Goal: Transaction & Acquisition: Purchase product/service

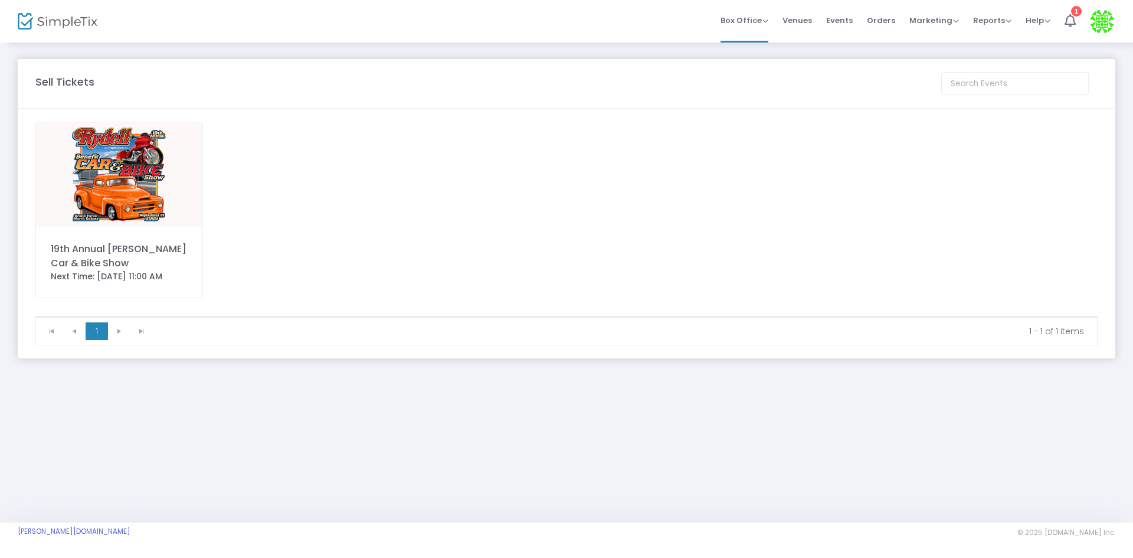
click at [162, 169] on img at bounding box center [119, 174] width 166 height 105
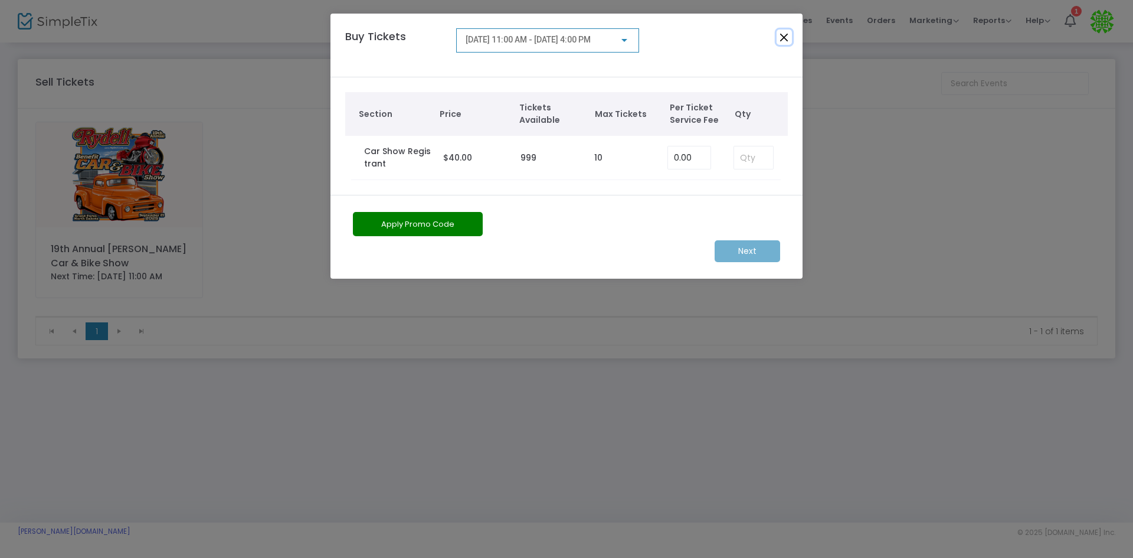
click at [781, 40] on button "Close" at bounding box center [784, 37] width 15 height 15
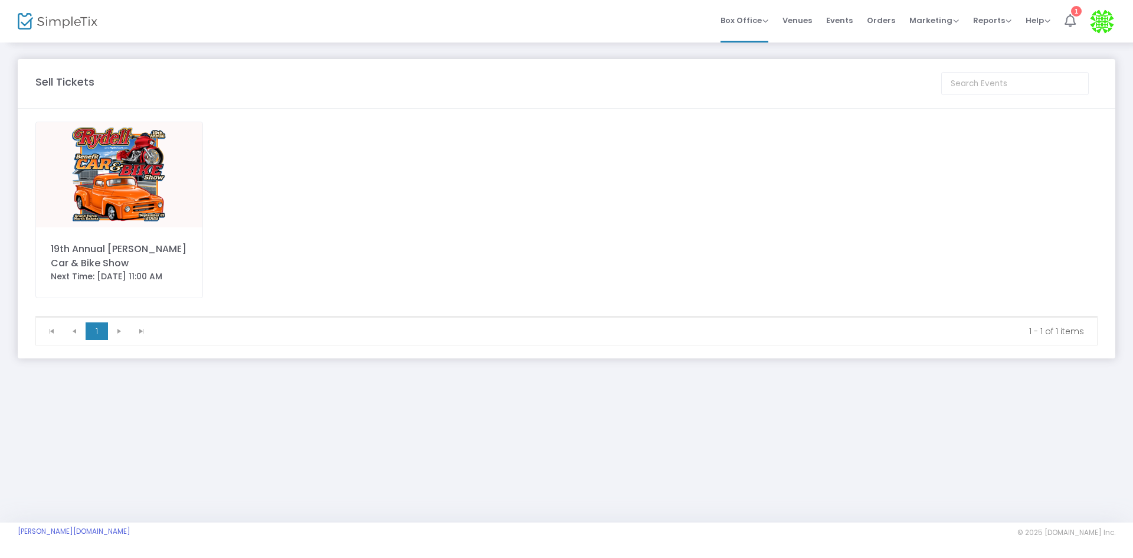
click at [1076, 21] on li "1" at bounding box center [1069, 21] width 25 height 42
click at [800, 27] on span "Venues" at bounding box center [797, 20] width 30 height 30
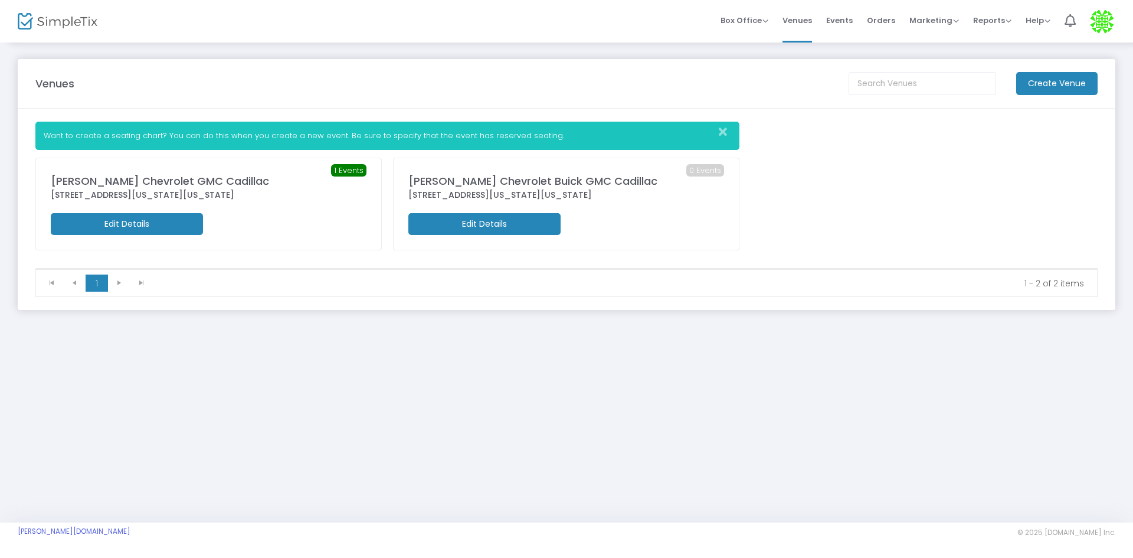
click at [154, 185] on div "[PERSON_NAME] Chevrolet GMC Cadillac" at bounding box center [209, 181] width 316 height 16
click at [748, 19] on span "Box Office" at bounding box center [744, 20] width 48 height 11
click at [879, 19] on span "Orders" at bounding box center [881, 20] width 28 height 30
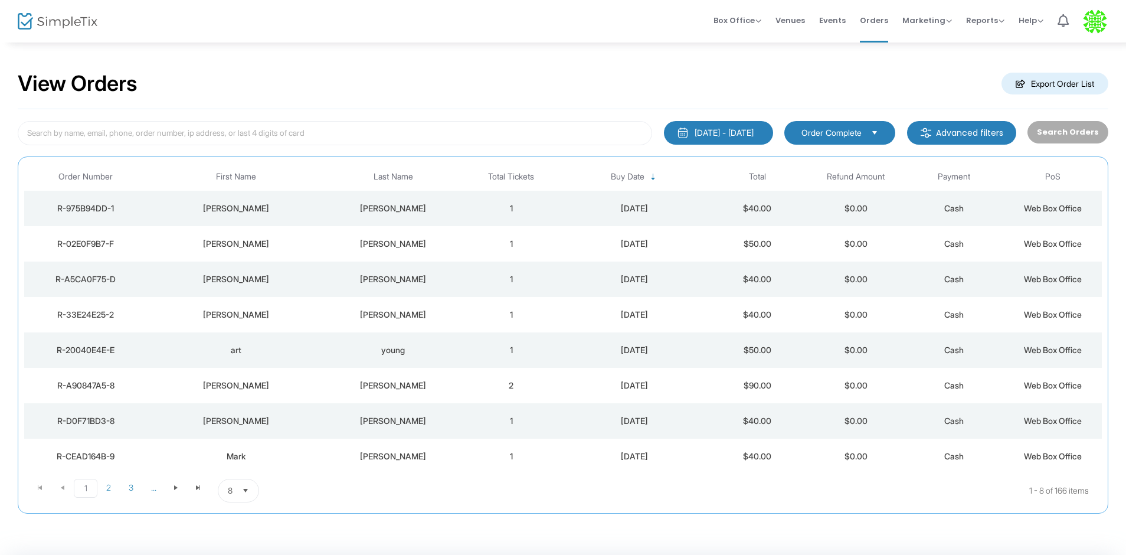
click at [837, 21] on span "Events" at bounding box center [832, 20] width 27 height 30
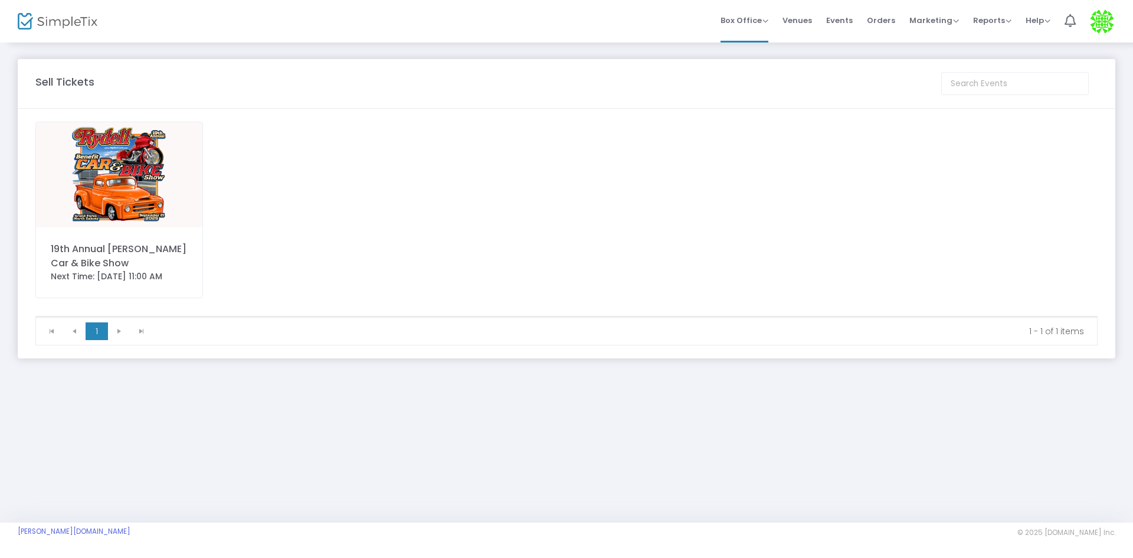
click at [112, 179] on img at bounding box center [119, 174] width 166 height 105
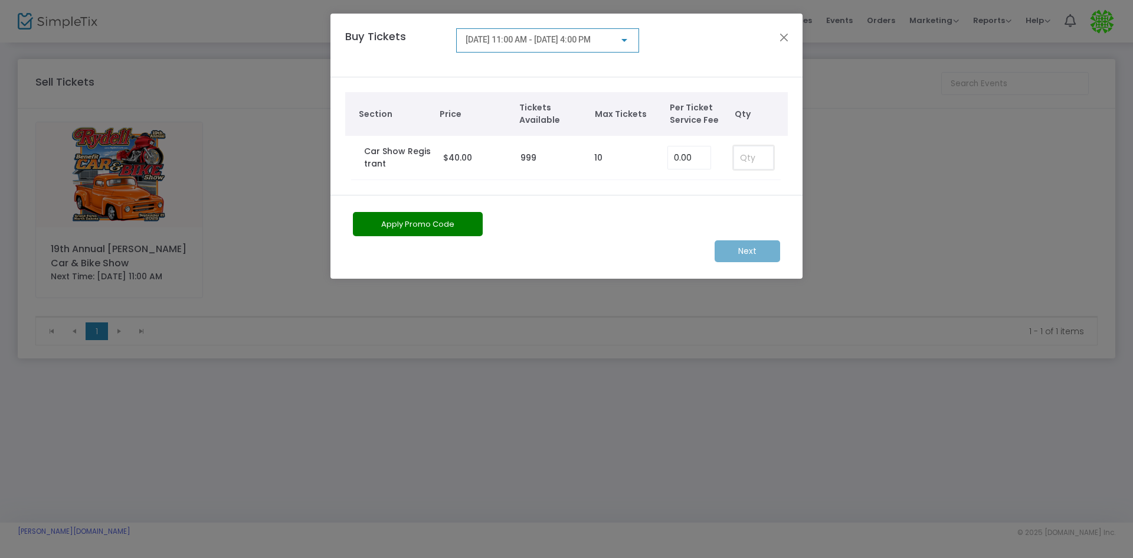
click at [736, 158] on input at bounding box center [753, 157] width 39 height 22
type input "1"
click at [767, 252] on m-button "Next" at bounding box center [747, 251] width 65 height 22
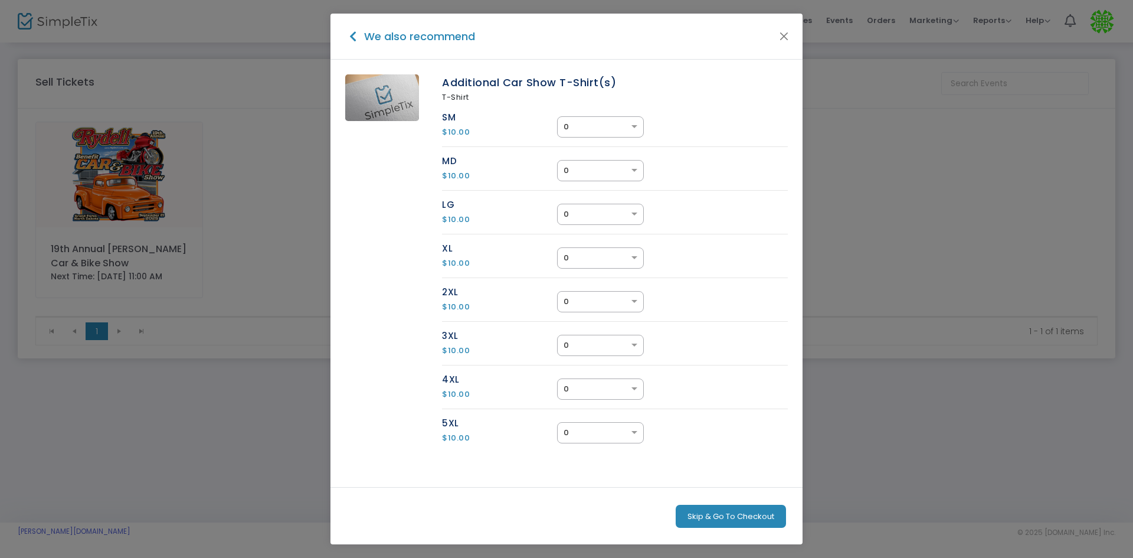
click at [740, 510] on button "Skip & Go To Checkout" at bounding box center [731, 516] width 110 height 24
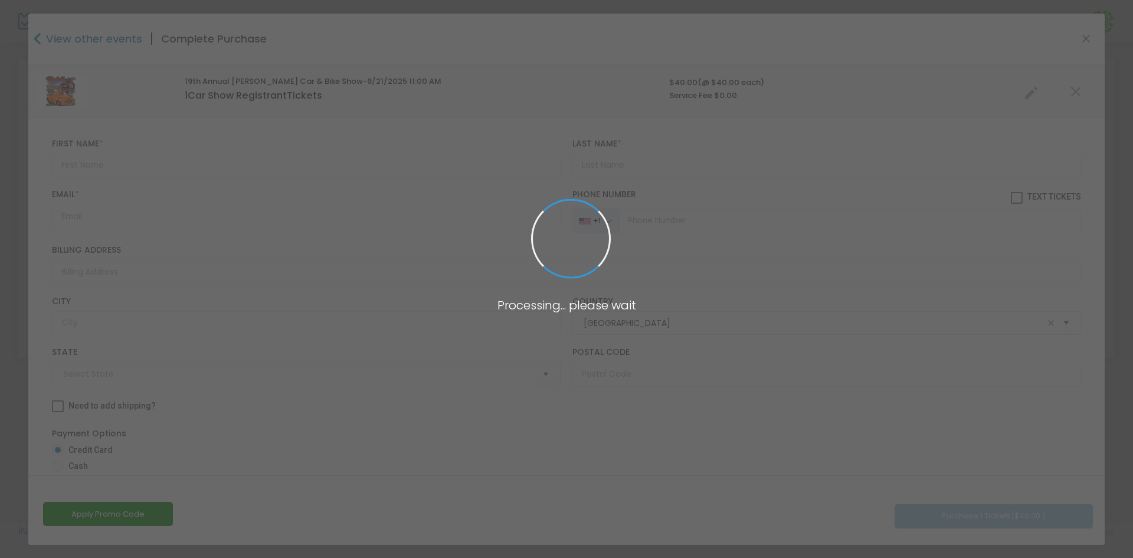
type input "North Dakota"
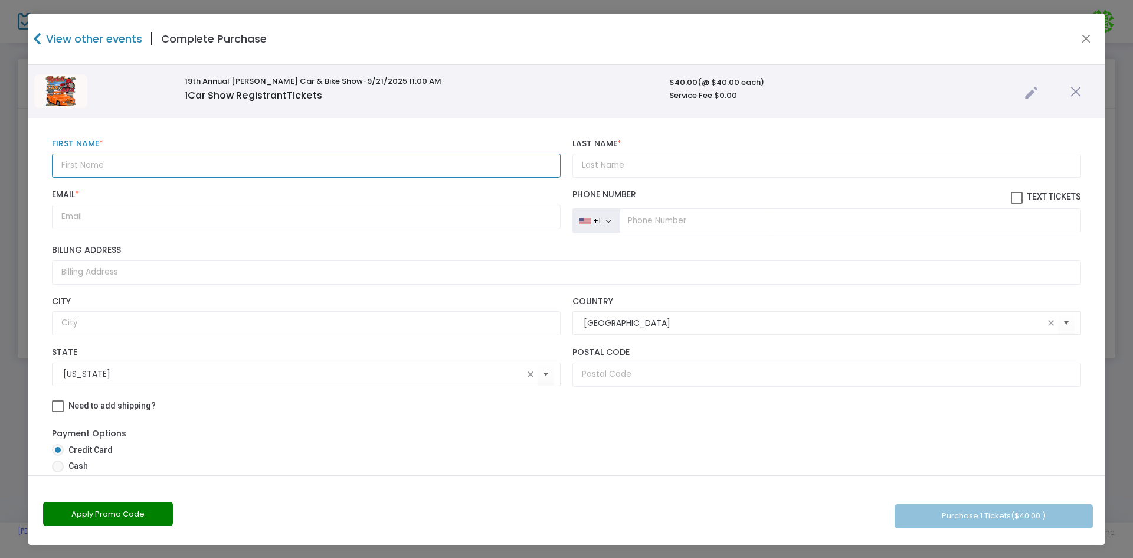
click at [210, 165] on input "text" at bounding box center [306, 165] width 509 height 24
type input "Marcus"
type input "Moeglein"
click at [214, 222] on input "Email *" at bounding box center [306, 217] width 509 height 24
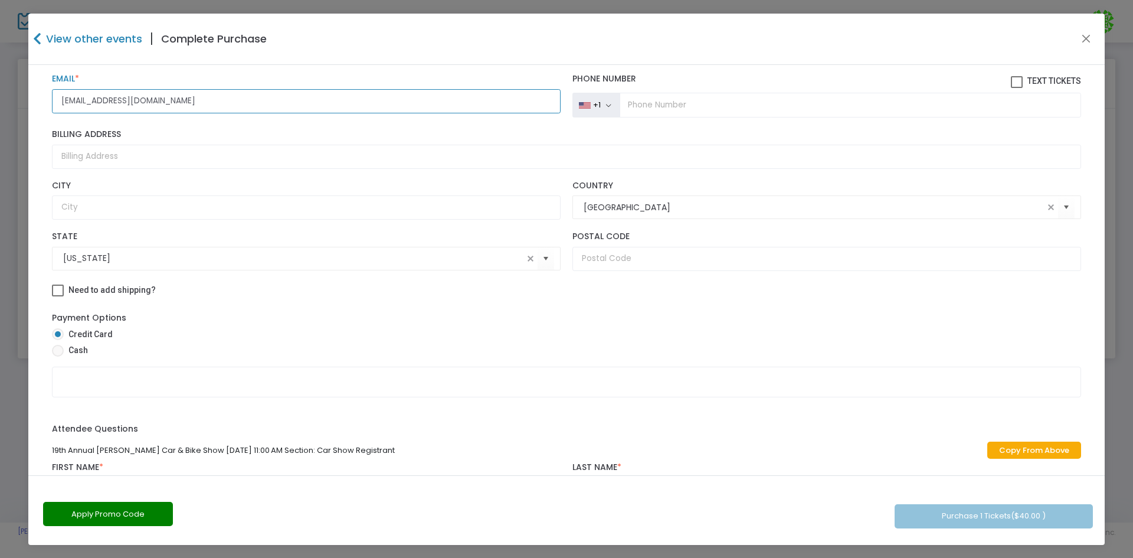
scroll to position [118, 0]
type input "marcusmoeglein@gmail.com"
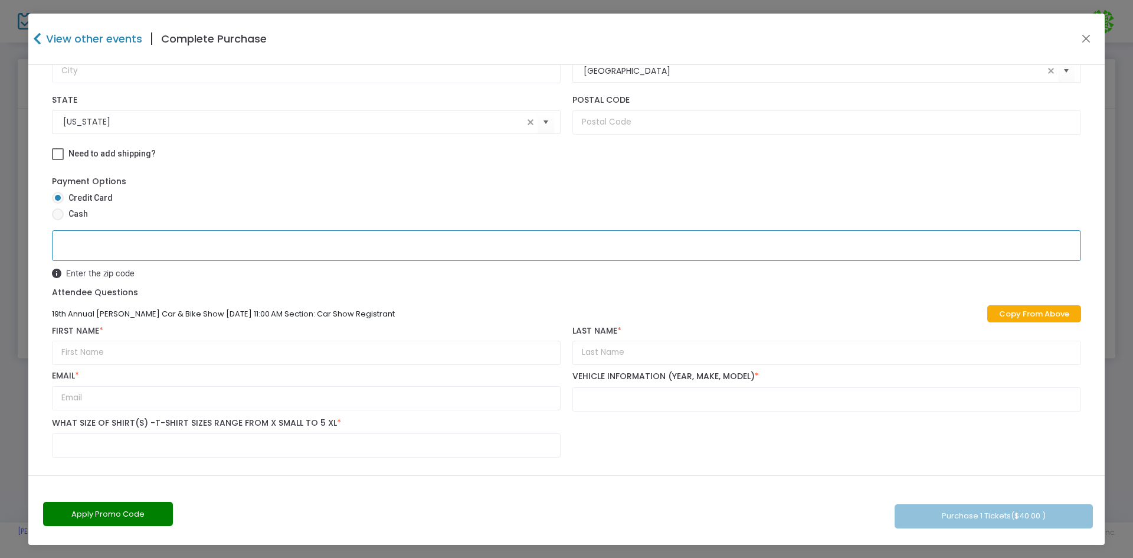
scroll to position [255, 0]
click at [1043, 310] on link "Copy From Above" at bounding box center [1034, 310] width 94 height 17
type input "Marcus"
type input "Moeglein"
type input "marcusmoeglein@gmail.com"
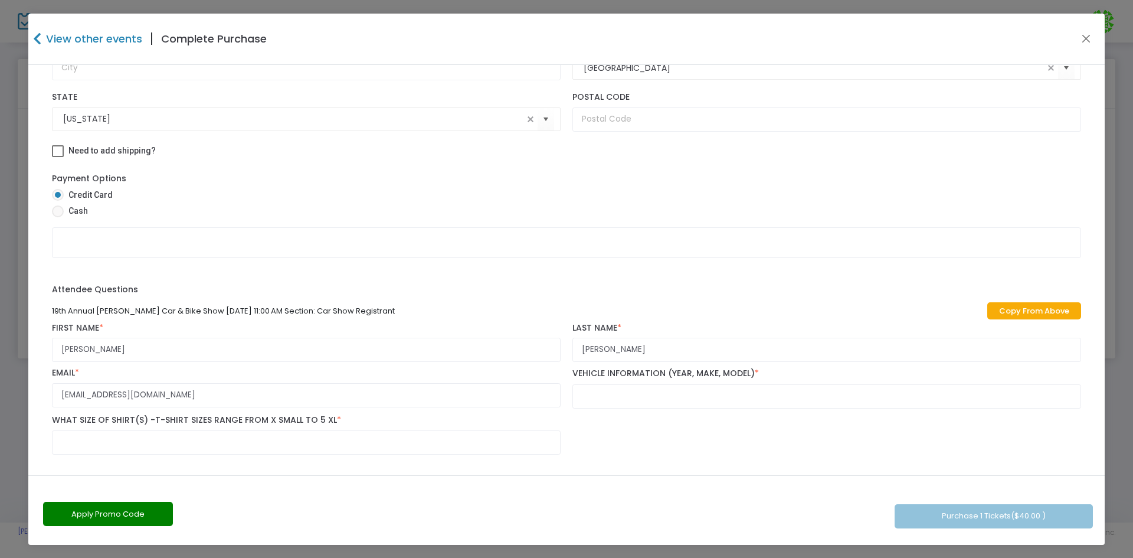
click at [728, 409] on div "19th Annual Rydell Car & Bike Show 9/21/2025 11:00 AM Section: Car Show Registr…" at bounding box center [566, 379] width 1041 height 161
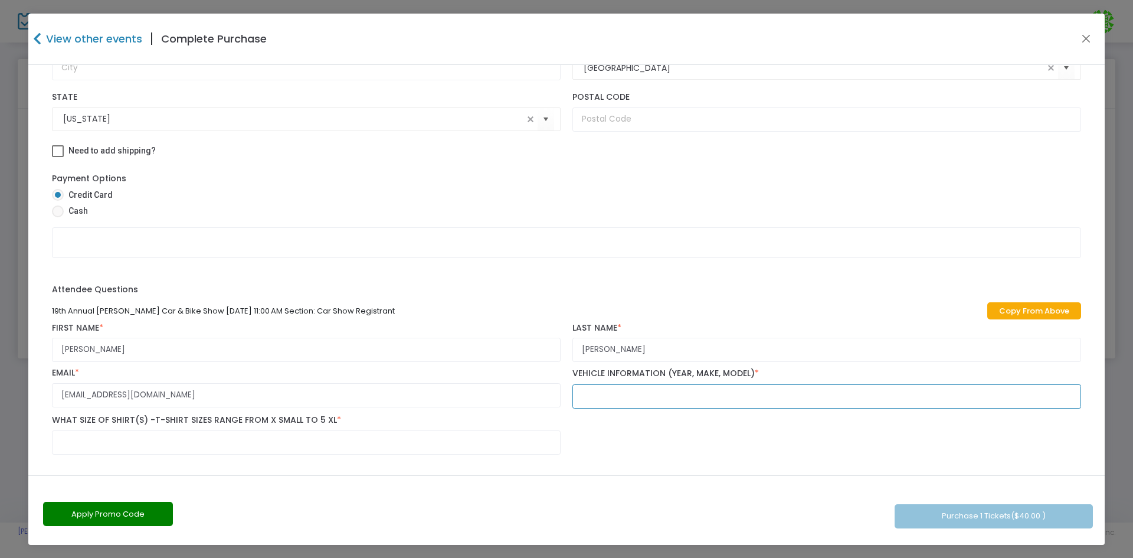
click at [729, 397] on input "text" at bounding box center [826, 396] width 509 height 24
type input "1934 Lincoln KA"
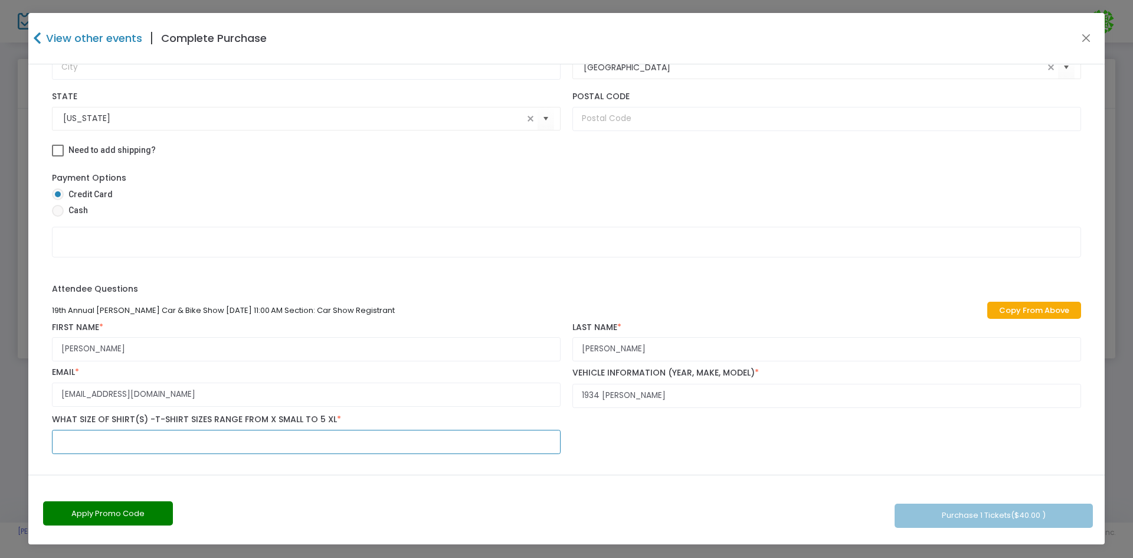
click at [333, 450] on input "text" at bounding box center [306, 442] width 509 height 24
type input "@"
type input "2XL"
click at [991, 513] on button "Purchase 1 Tickets ($40.00 )" at bounding box center [994, 515] width 198 height 24
